Goal: Find specific page/section: Find specific page/section

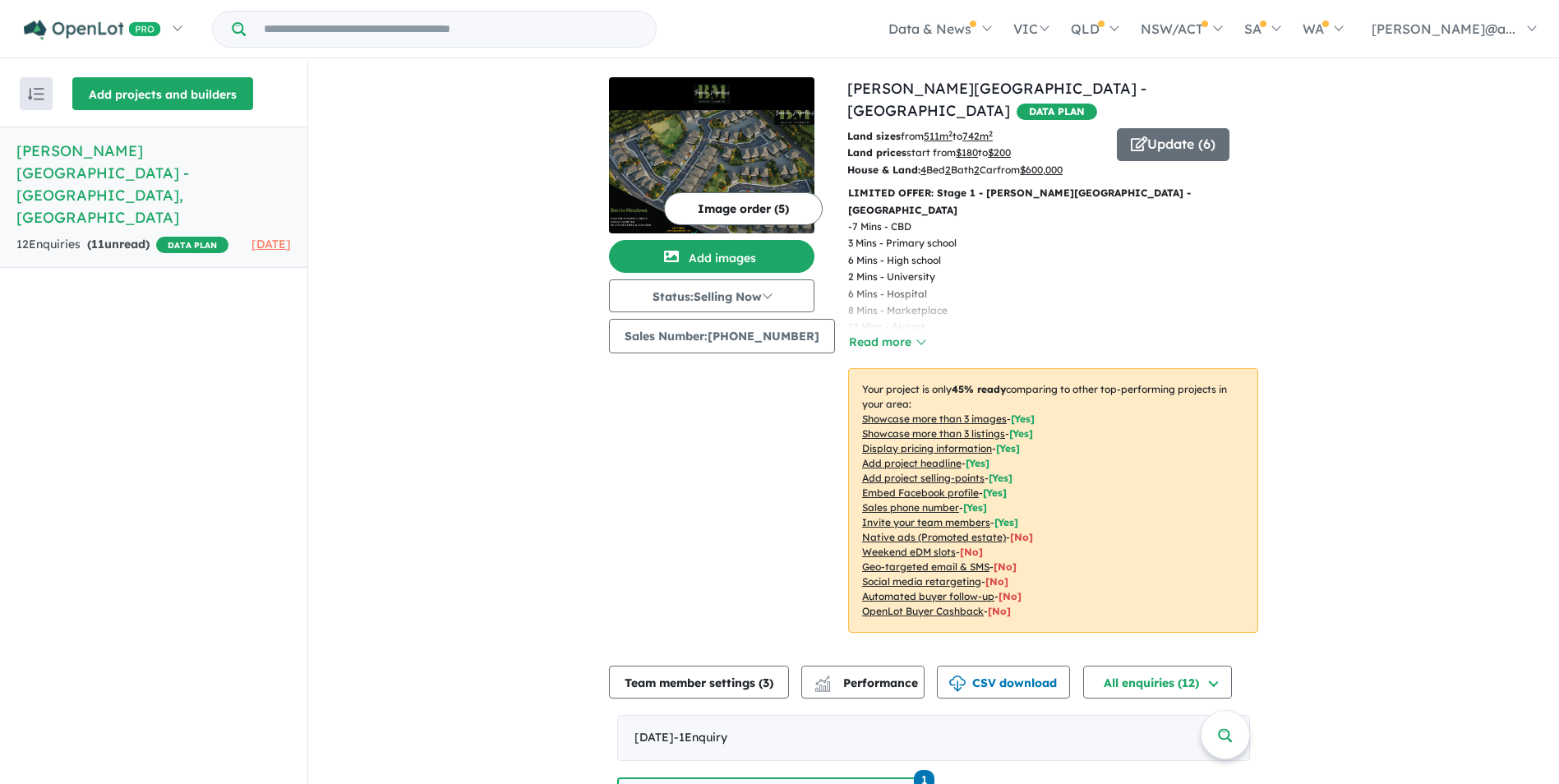
click at [97, 97] on button "Add projects and builders" at bounding box center [162, 93] width 181 height 32
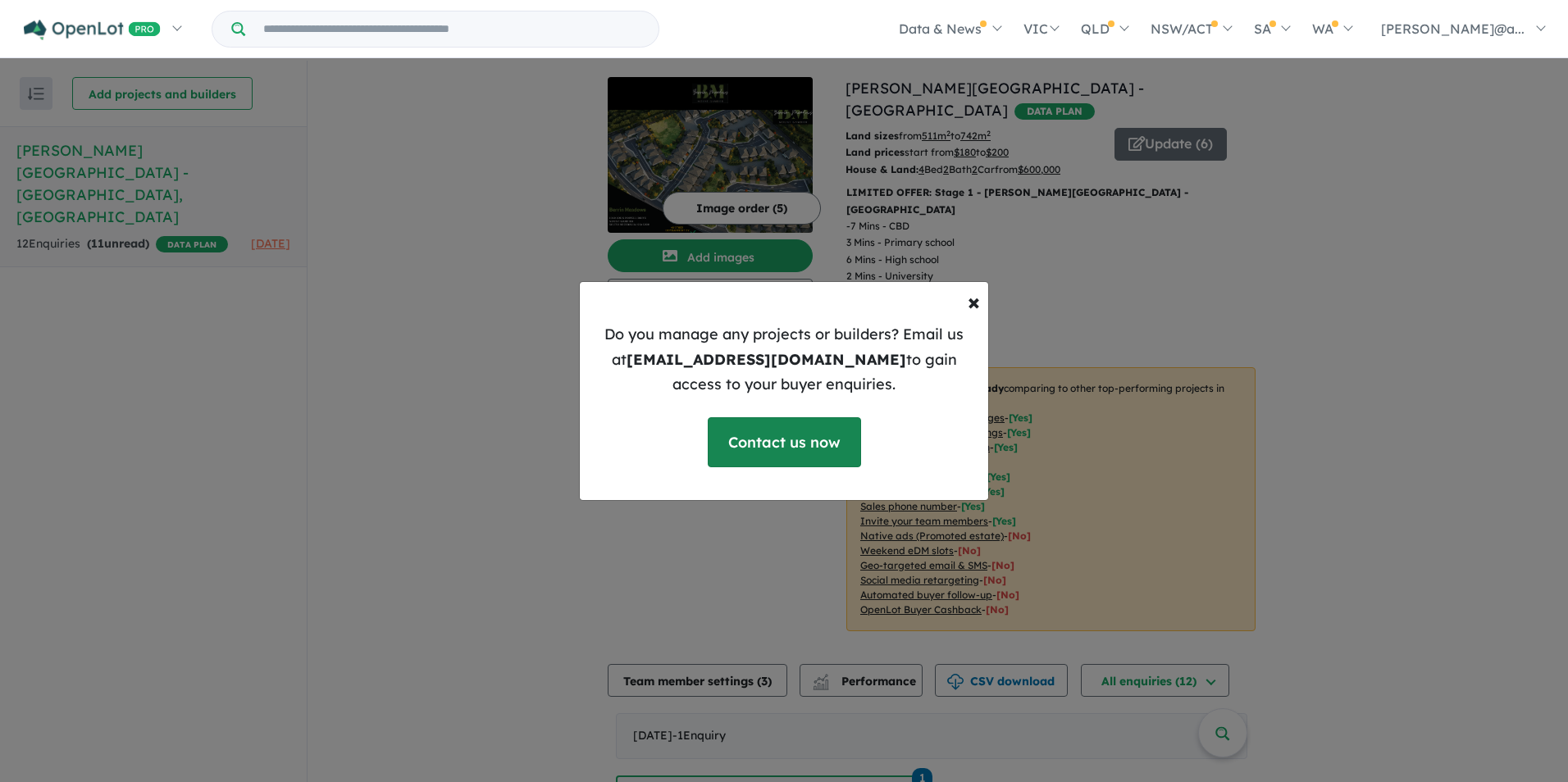
click at [833, 457] on link "Contact us now" at bounding box center [784, 442] width 154 height 50
click at [974, 297] on span "×" at bounding box center [973, 301] width 12 height 29
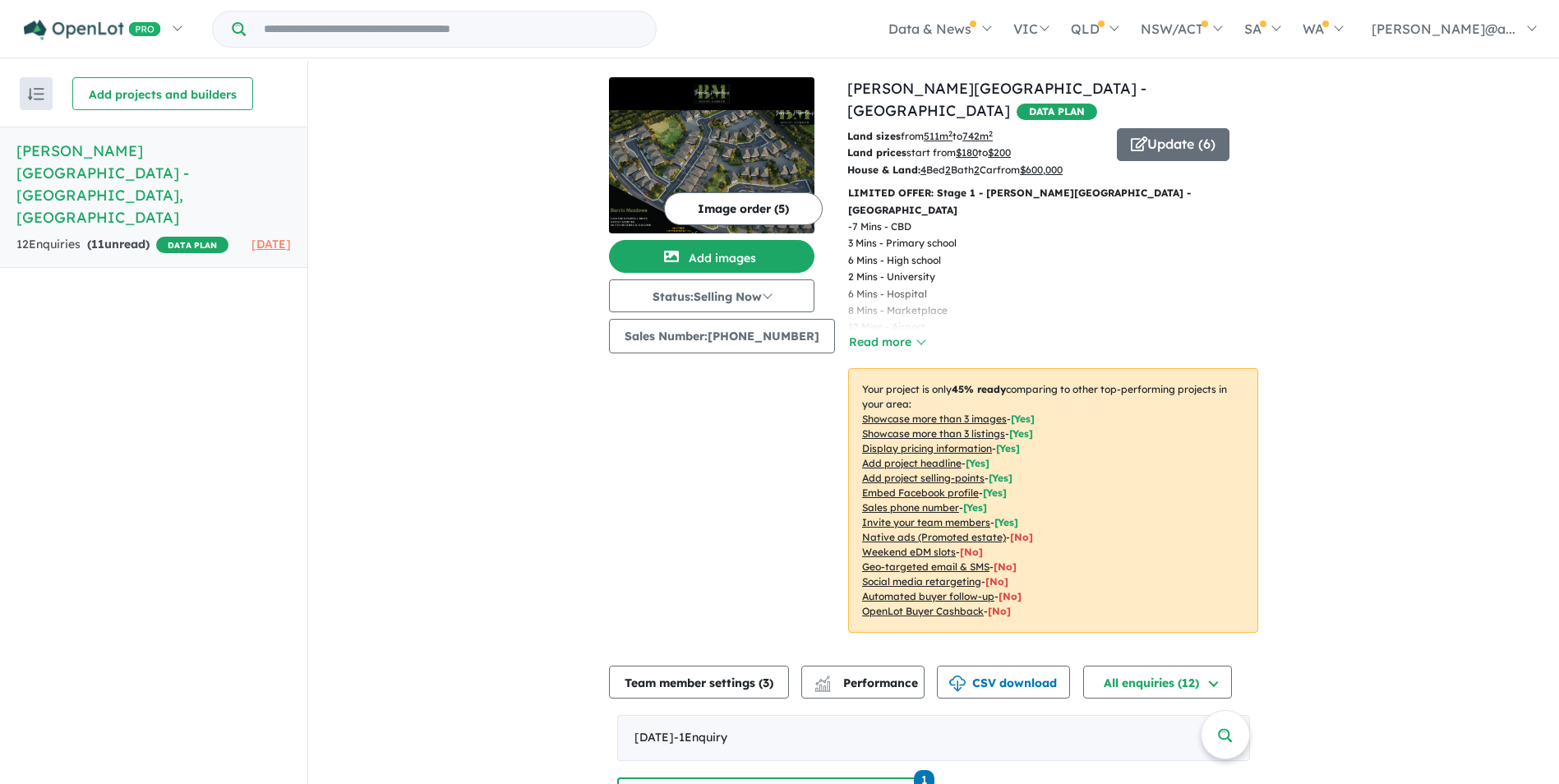
click at [112, 81] on button "Add projects and builders" at bounding box center [162, 93] width 181 height 32
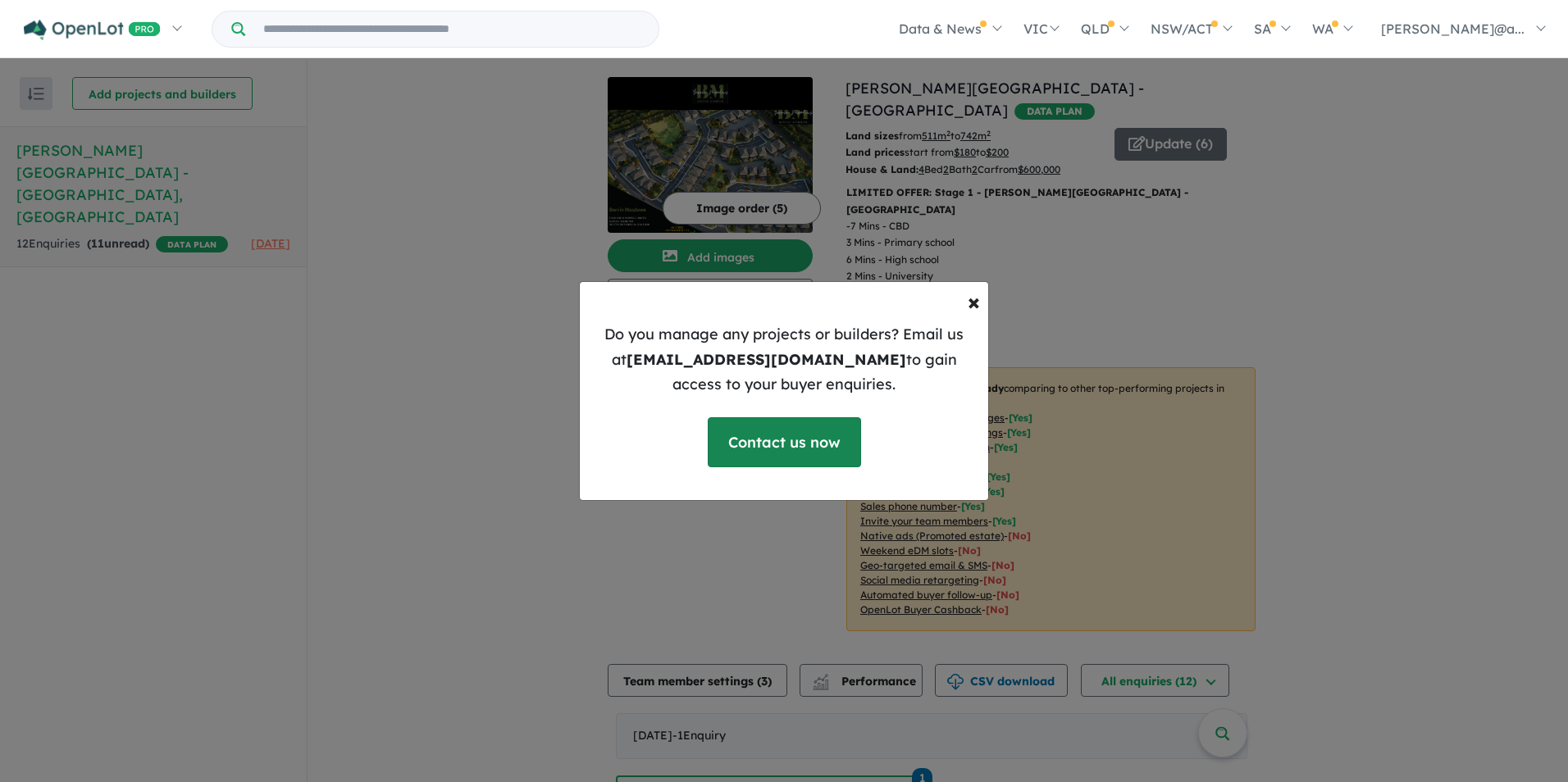
click at [765, 457] on link "Contact us now" at bounding box center [784, 442] width 154 height 50
click at [976, 305] on span "×" at bounding box center [973, 301] width 12 height 29
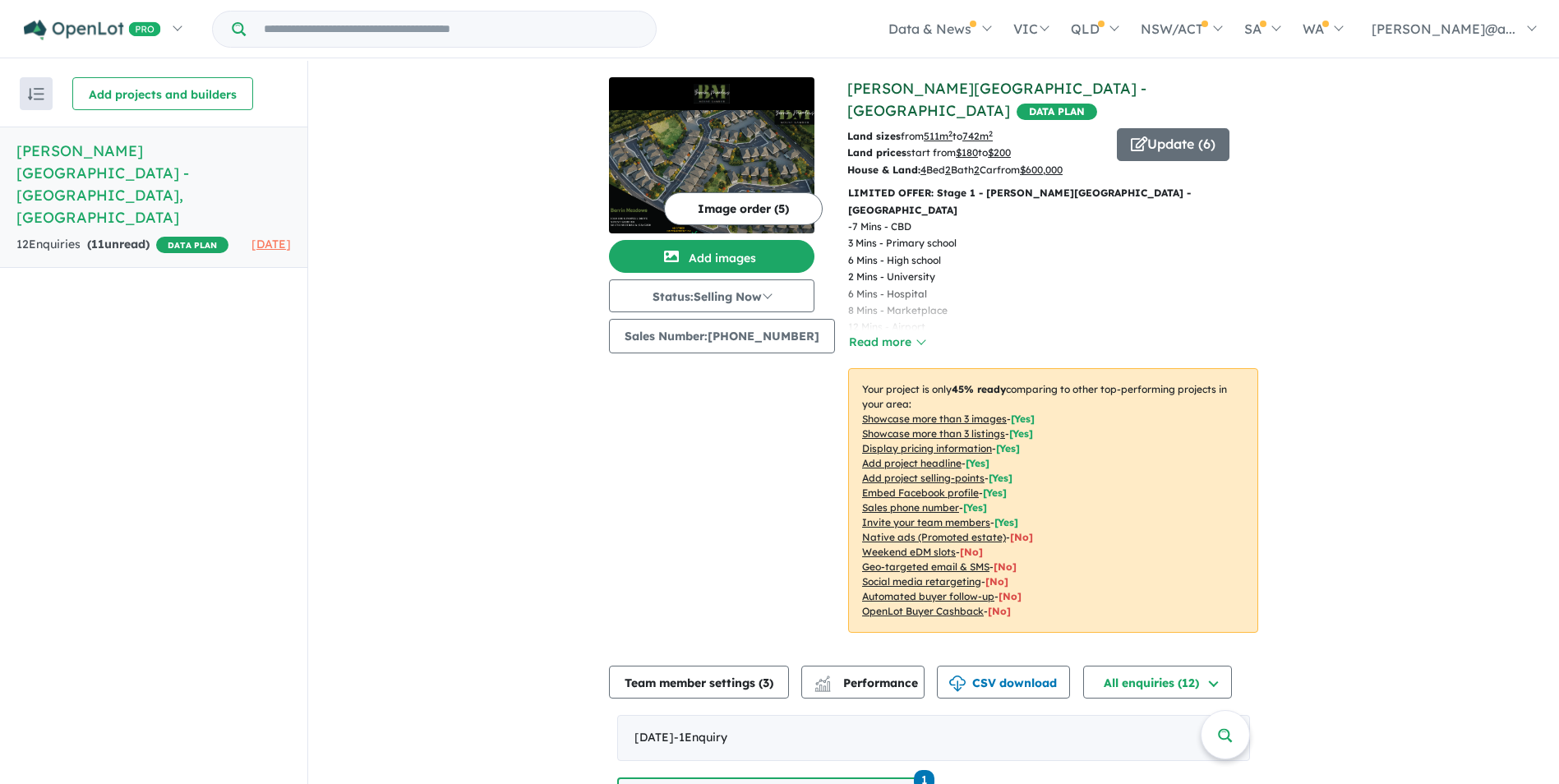
click at [854, 91] on link "[PERSON_NAME][GEOGRAPHIC_DATA] - [GEOGRAPHIC_DATA]" at bounding box center [996, 99] width 299 height 41
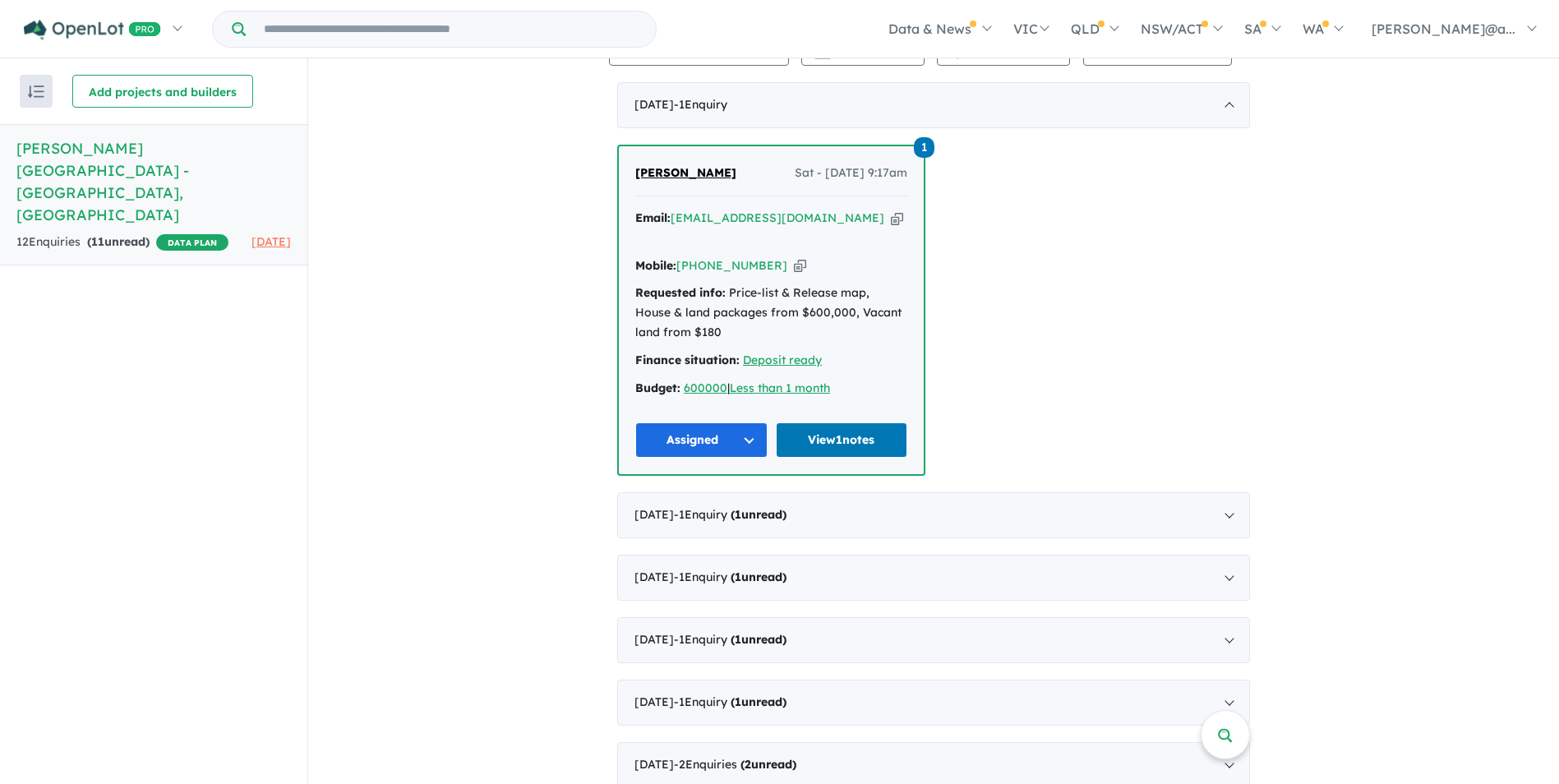
scroll to position [638, 0]
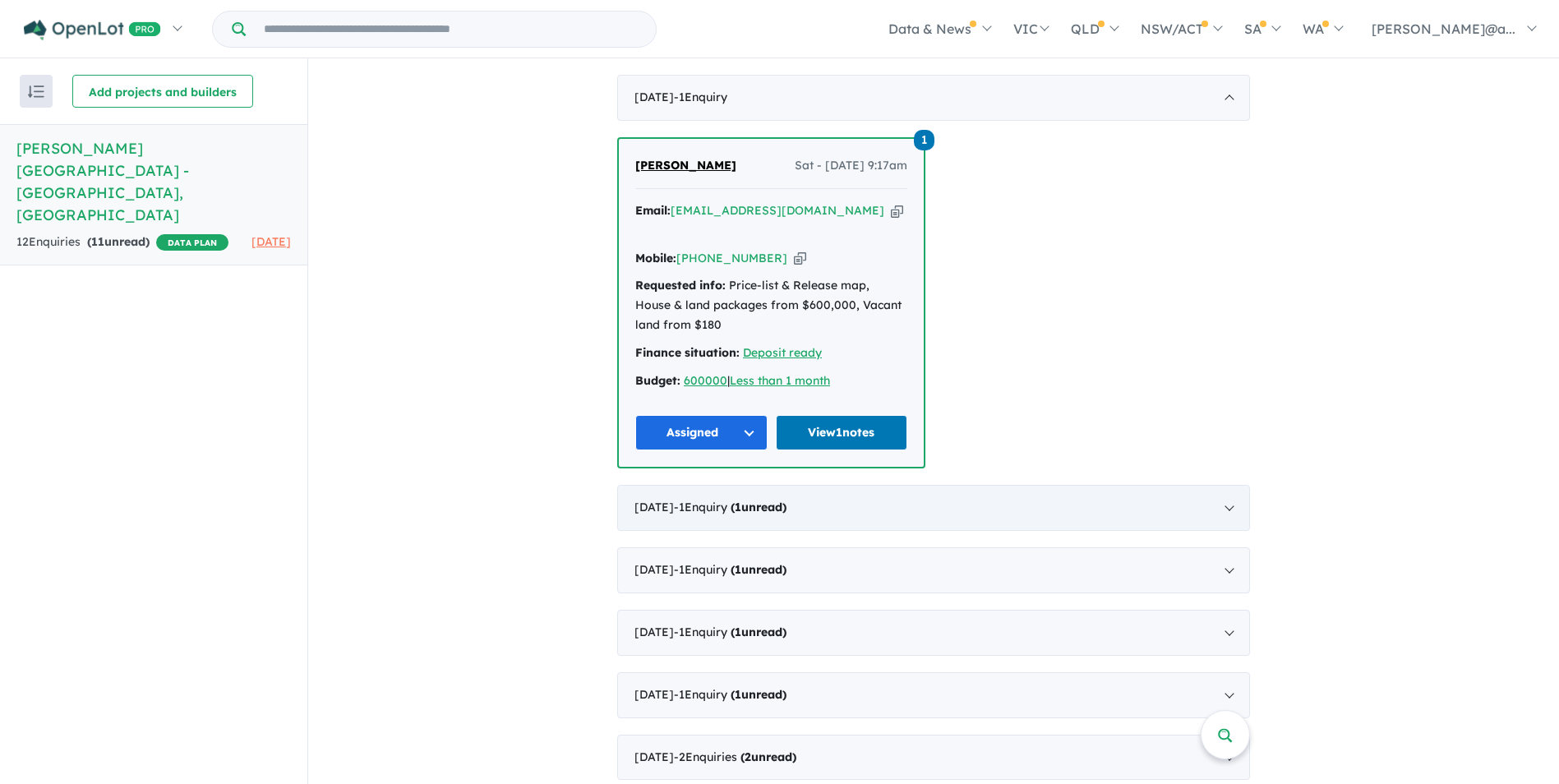
click at [1015, 484] on div "[DATE] - 1 Enquir y ( 1 unread)" at bounding box center [933, 507] width 633 height 46
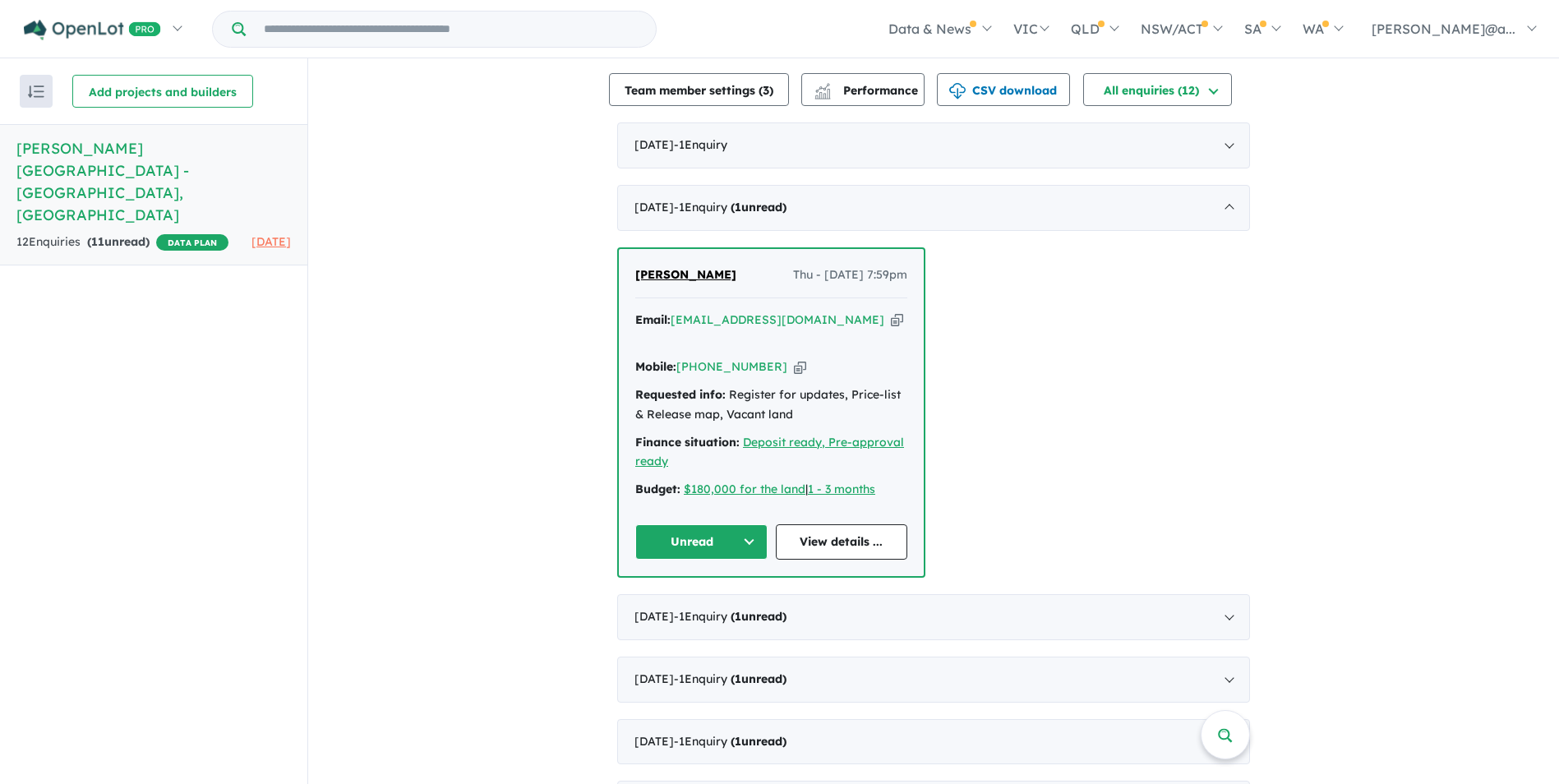
scroll to position [623, 0]
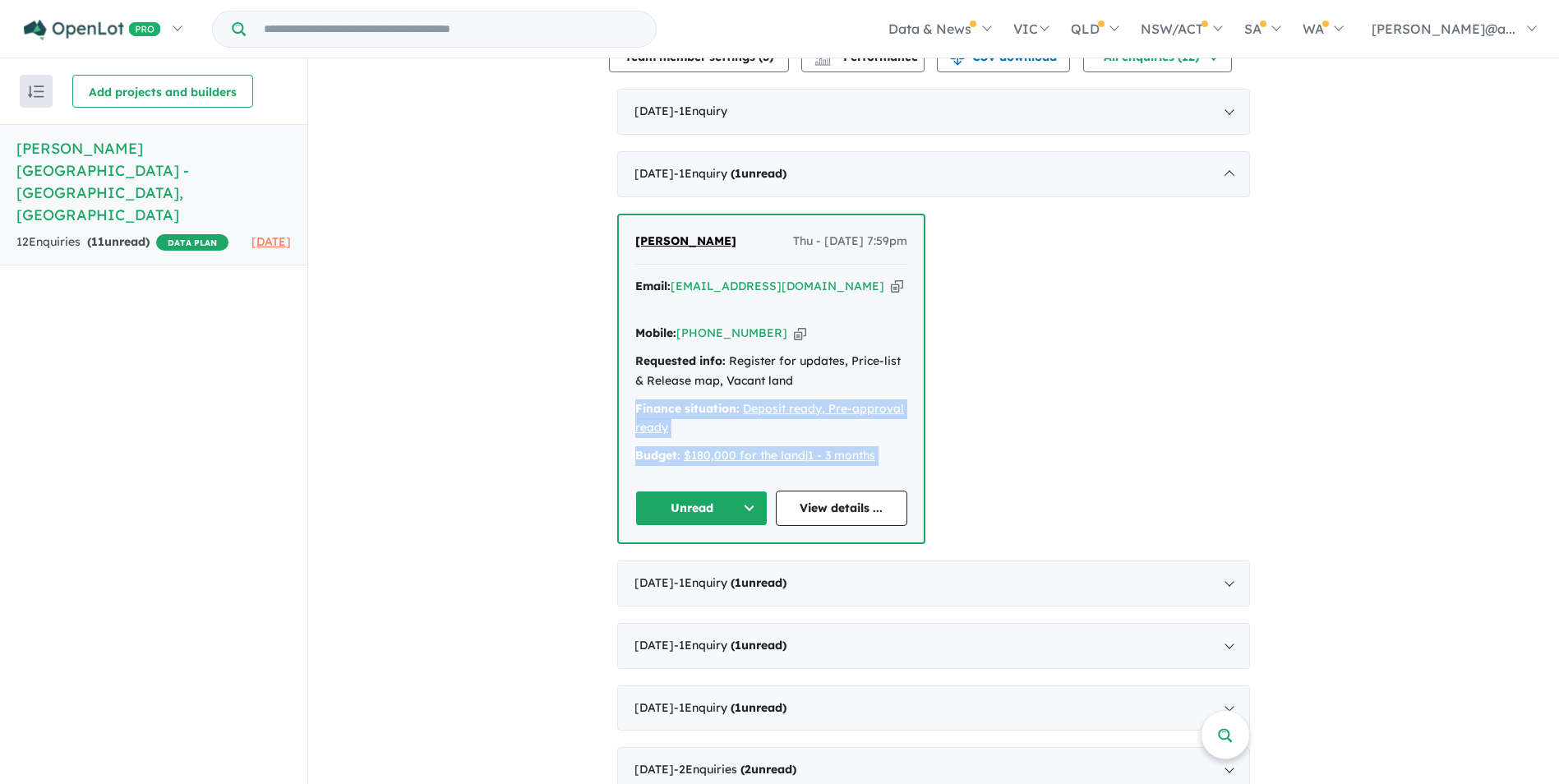
drag, startPoint x: 1550, startPoint y: 463, endPoint x: 1487, endPoint y: 319, distance: 157.2
click at [1487, 319] on div "View all projects in your account [PERSON_NAME][GEOGRAPHIC_DATA] - [GEOGRAPHIC_…" at bounding box center [933, 246] width 1251 height 1624
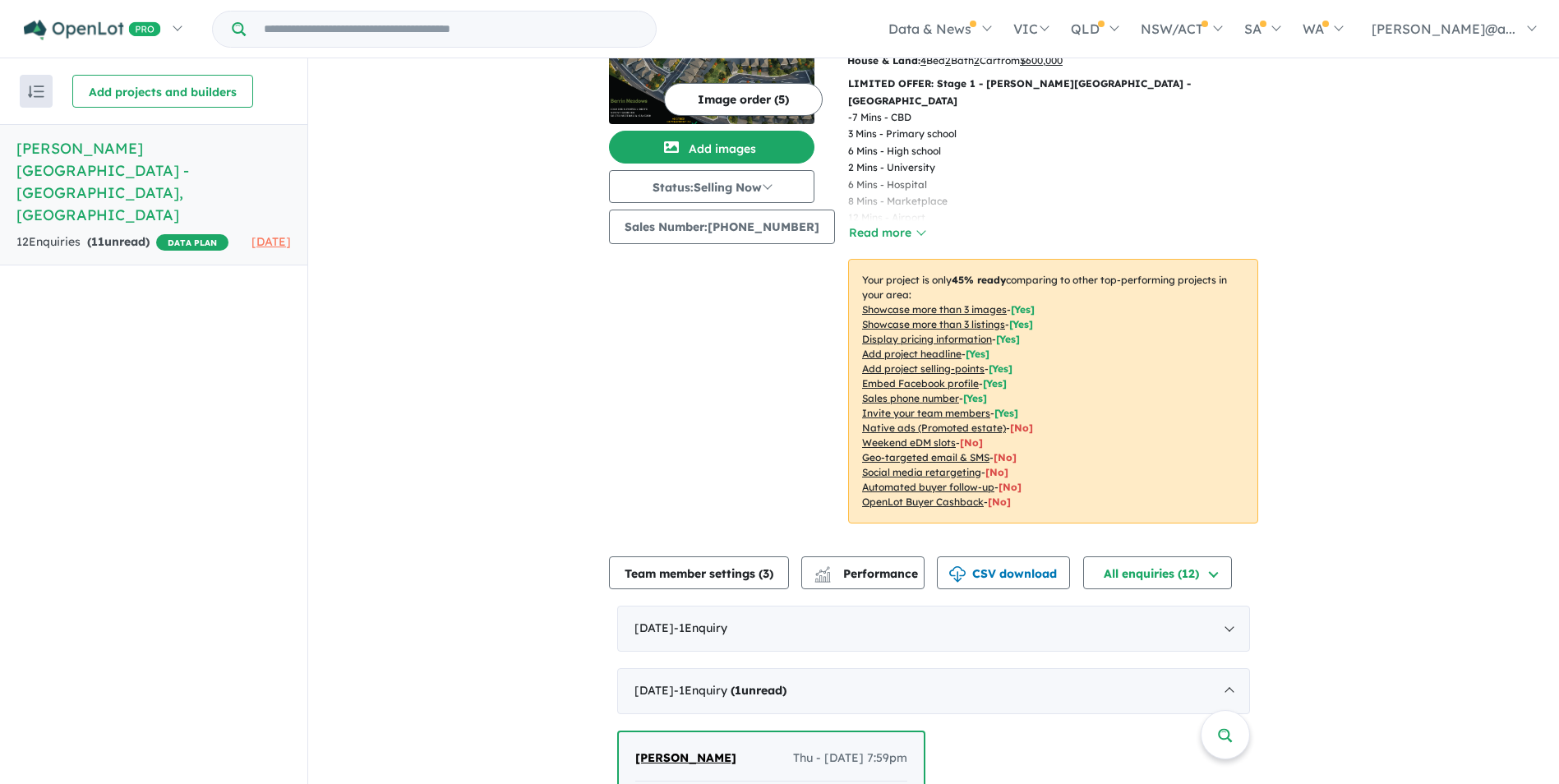
scroll to position [0, 0]
